Goal: Check status: Check status

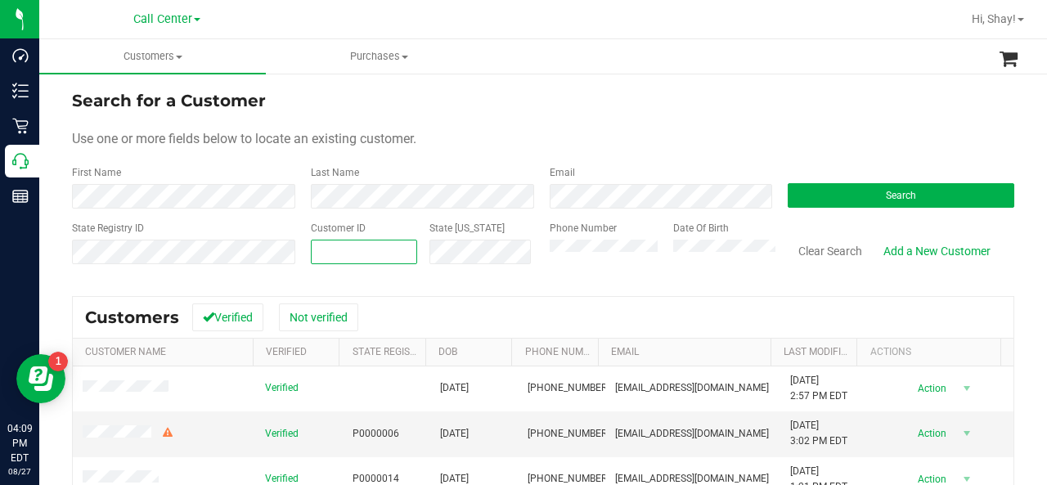
click at [357, 261] on span at bounding box center [364, 252] width 106 height 25
paste input "400116"
type input "400116"
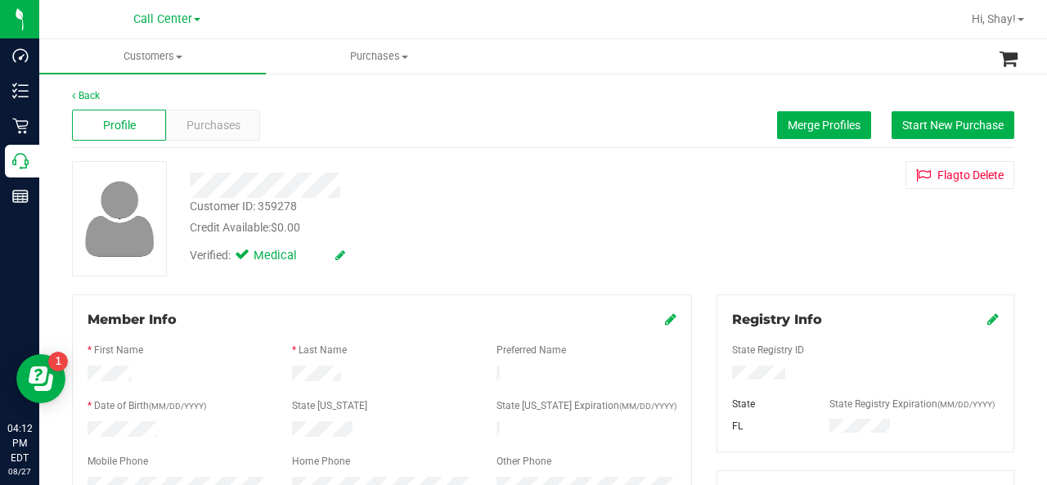
click at [840, 375] on div at bounding box center [865, 375] width 291 height 18
